Goal: Complete application form

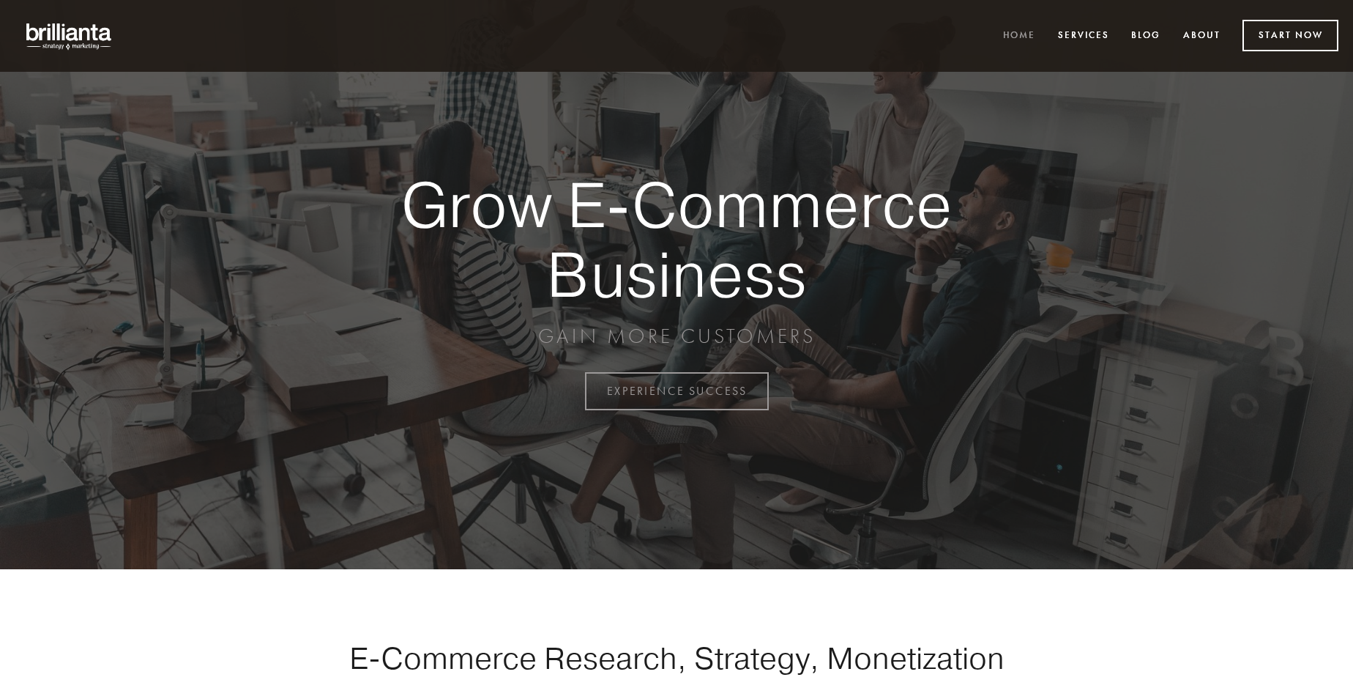
scroll to position [3839, 0]
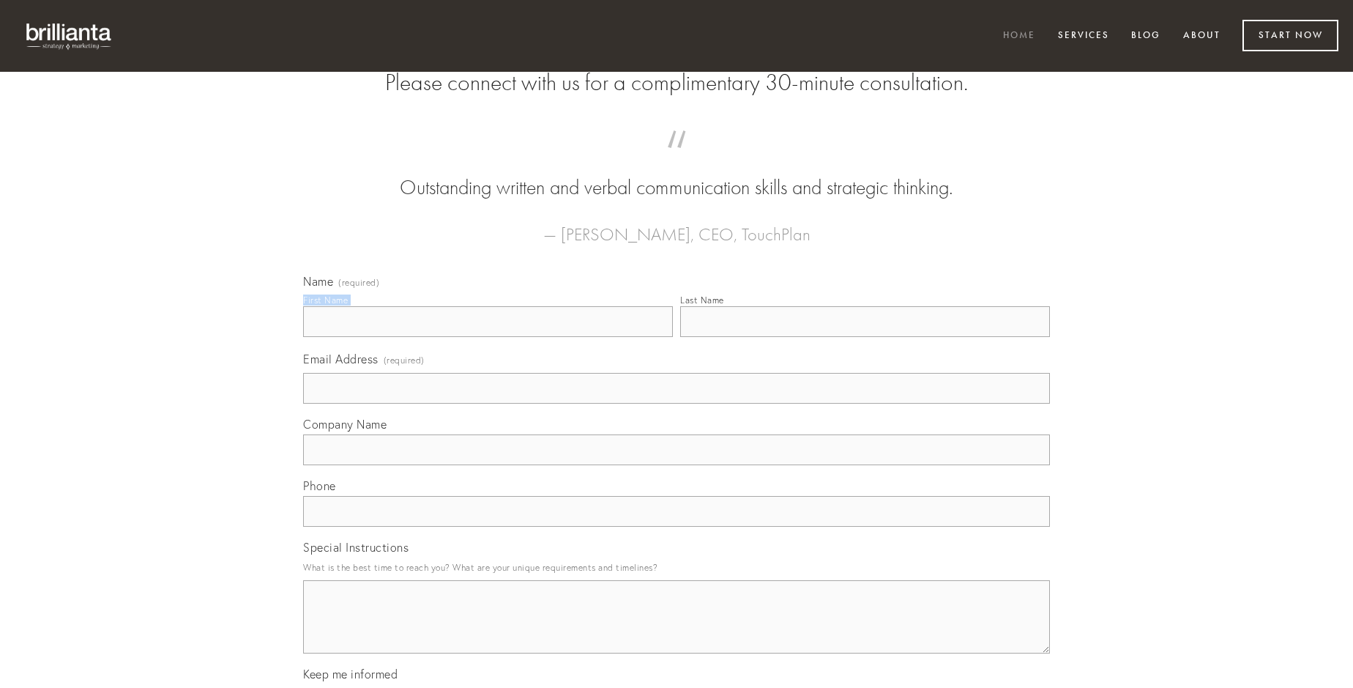
type input "[PERSON_NAME]"
click at [865, 337] on input "Last Name" at bounding box center [865, 321] width 370 height 31
type input "[PERSON_NAME]"
click at [677, 403] on input "Email Address (required)" at bounding box center [676, 388] width 747 height 31
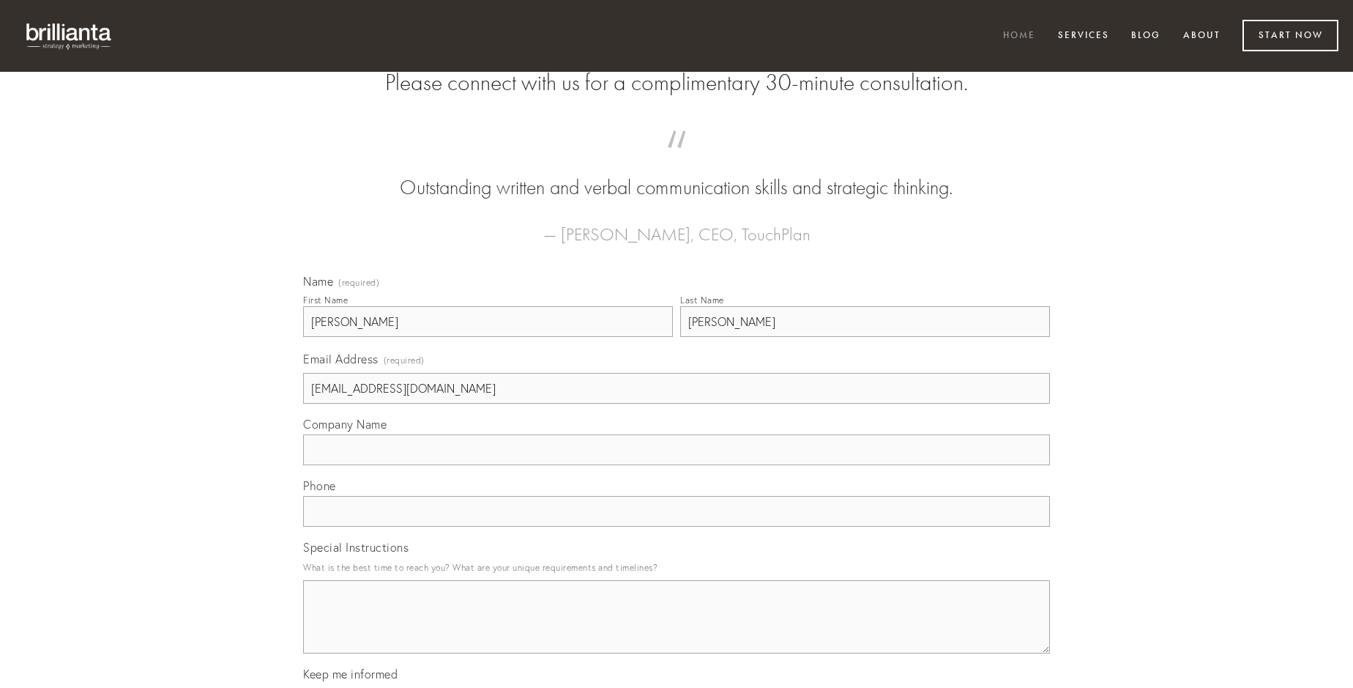
type input "[EMAIL_ADDRESS][DOMAIN_NAME]"
click at [677, 465] on input "Company Name" at bounding box center [676, 449] width 747 height 31
type input "caritas"
click at [677, 527] on input "text" at bounding box center [676, 511] width 747 height 31
click at [677, 630] on textarea "Special Instructions" at bounding box center [676, 616] width 747 height 73
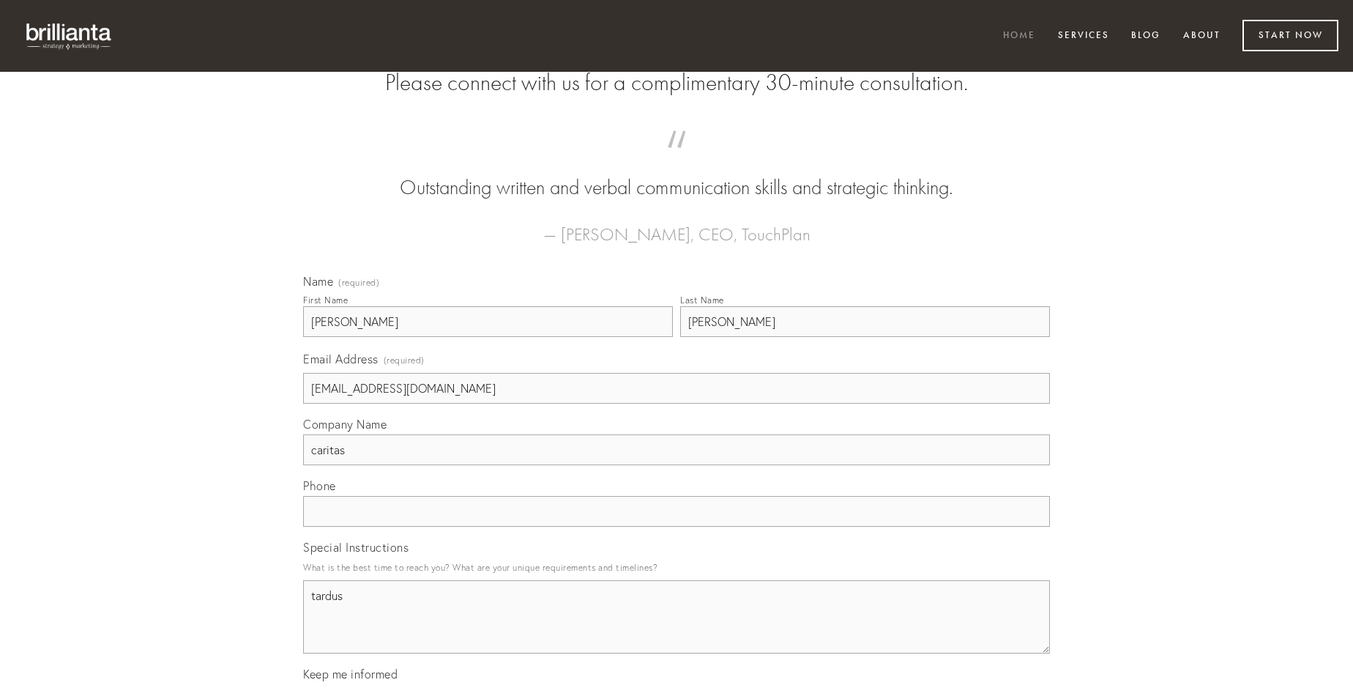
type textarea "tardus"
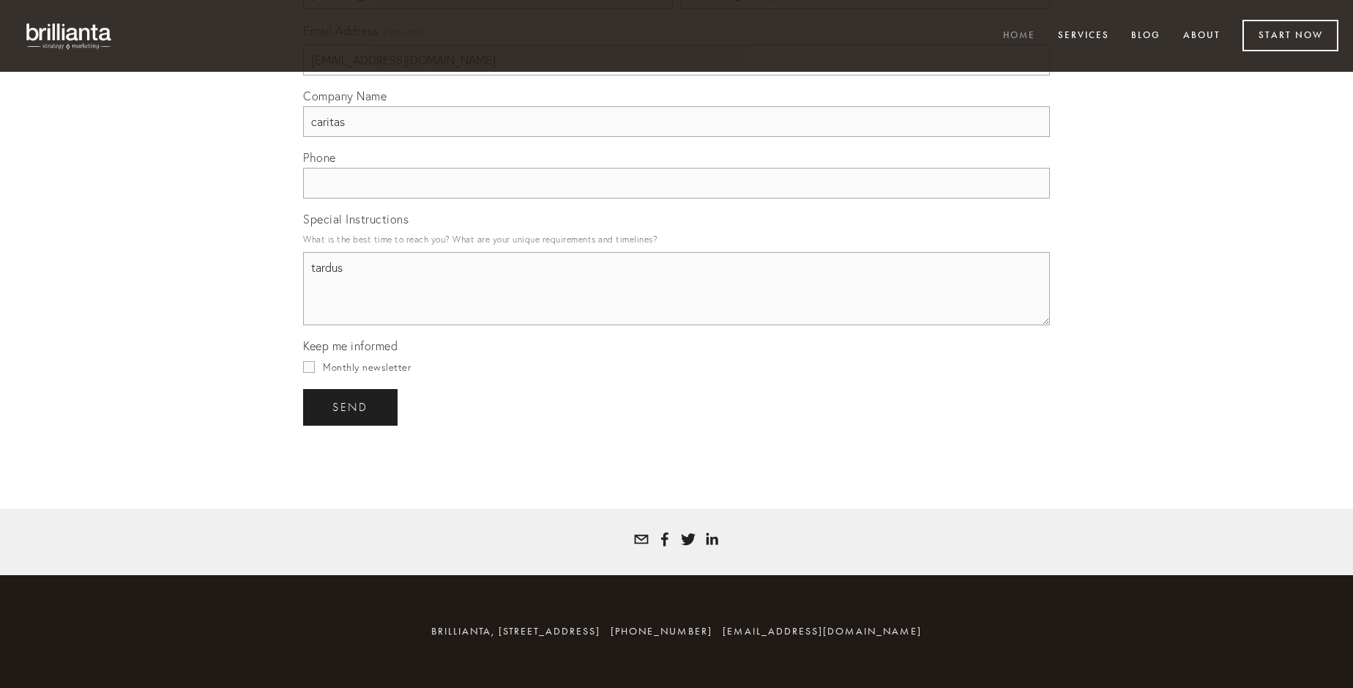
click at [351, 406] on span "send" at bounding box center [350, 407] width 36 height 13
